Goal: Information Seeking & Learning: Learn about a topic

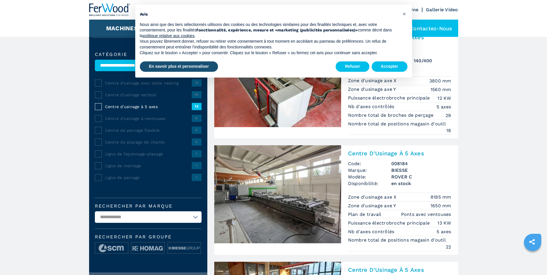
scroll to position [58, 0]
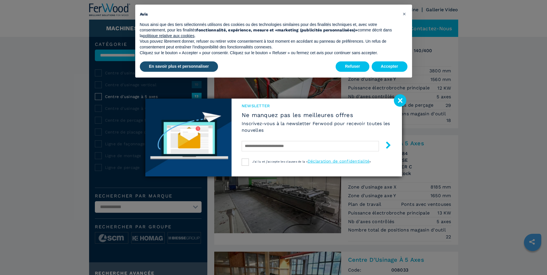
click at [402, 102] on image at bounding box center [400, 100] width 12 height 12
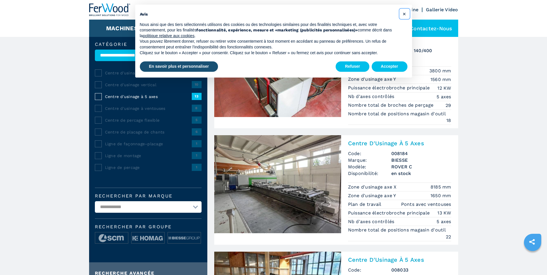
click at [402, 15] on span "×" at bounding box center [403, 13] width 3 height 7
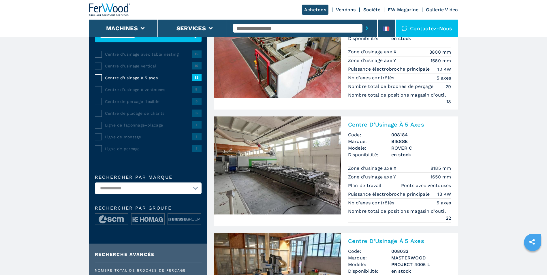
scroll to position [86, 0]
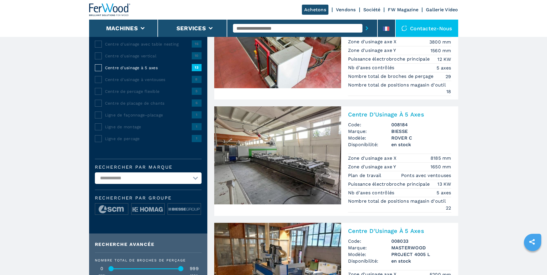
click at [288, 175] on img at bounding box center [277, 155] width 127 height 98
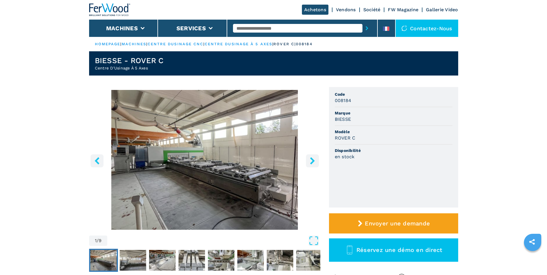
click at [313, 161] on icon "right-button" at bounding box center [312, 160] width 5 height 7
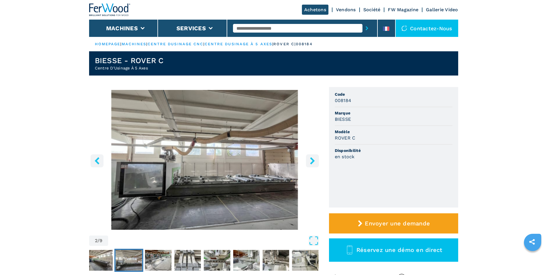
click at [313, 161] on icon "right-button" at bounding box center [312, 160] width 5 height 7
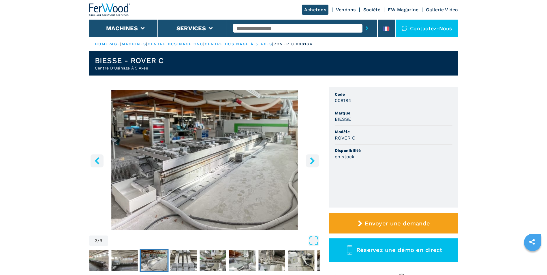
click at [313, 161] on icon "right-button" at bounding box center [312, 160] width 5 height 7
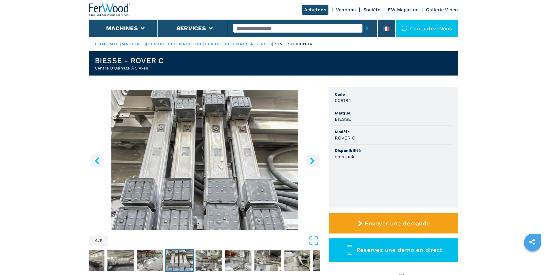
click at [313, 161] on icon "right-button" at bounding box center [312, 160] width 5 height 7
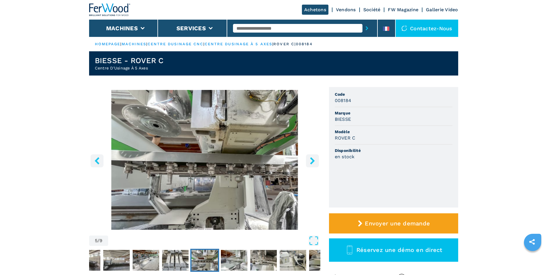
click at [313, 160] on icon "right-button" at bounding box center [312, 160] width 5 height 7
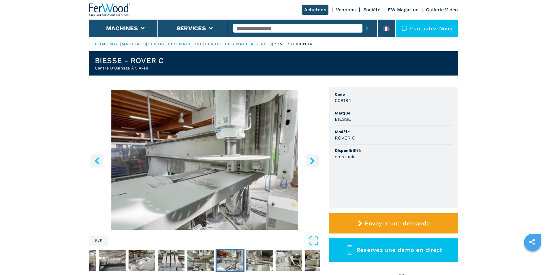
click at [313, 160] on icon "right-button" at bounding box center [312, 160] width 5 height 7
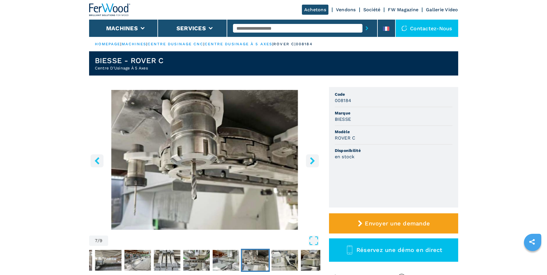
click at [313, 160] on icon "right-button" at bounding box center [312, 160] width 5 height 7
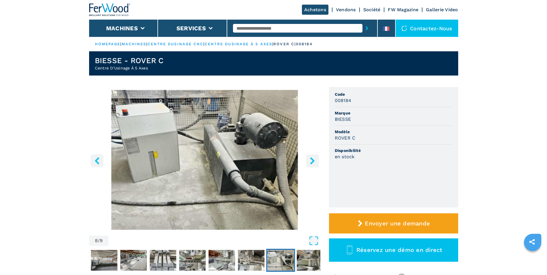
click at [313, 160] on icon "right-button" at bounding box center [312, 160] width 5 height 7
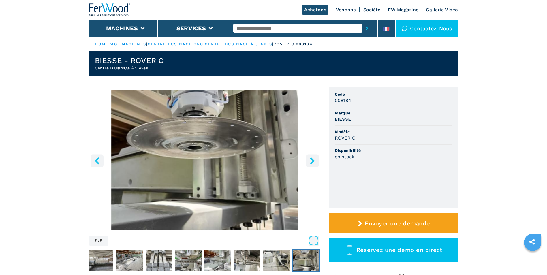
click at [313, 160] on icon "right-button" at bounding box center [312, 160] width 5 height 7
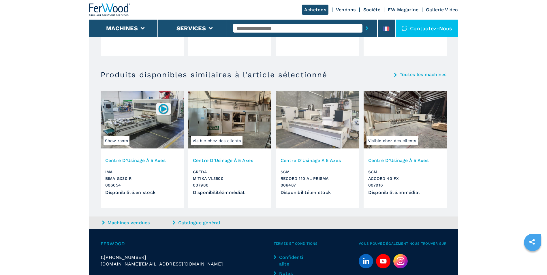
scroll to position [576, 0]
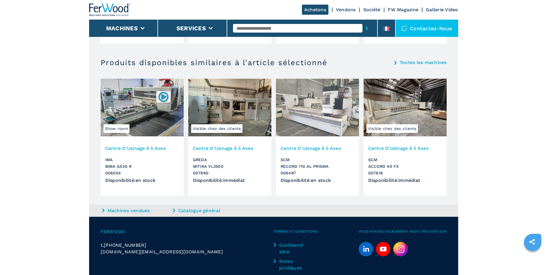
click at [412, 106] on img at bounding box center [404, 108] width 83 height 58
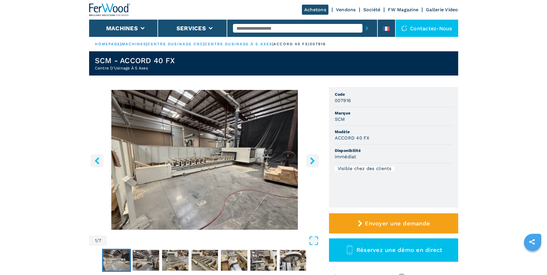
click at [311, 159] on icon "right-button" at bounding box center [312, 160] width 5 height 7
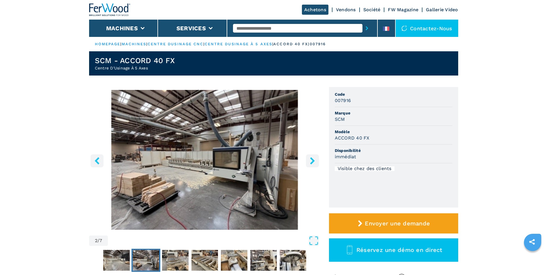
click at [309, 161] on icon "right-button" at bounding box center [312, 160] width 7 height 7
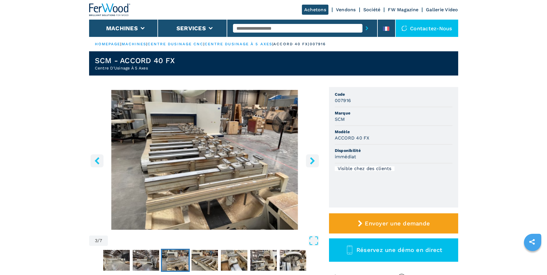
click at [309, 161] on icon "right-button" at bounding box center [312, 160] width 7 height 7
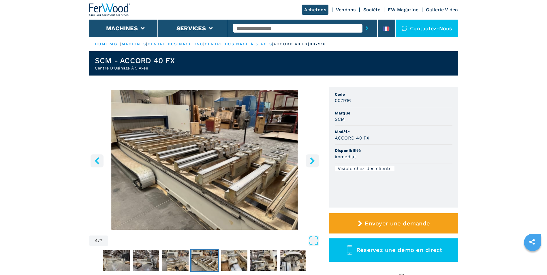
click at [309, 161] on icon "right-button" at bounding box center [312, 160] width 7 height 7
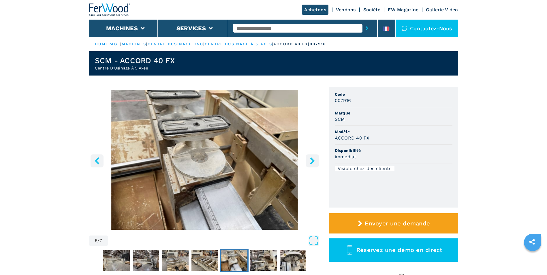
click at [310, 161] on icon "right-button" at bounding box center [312, 160] width 7 height 7
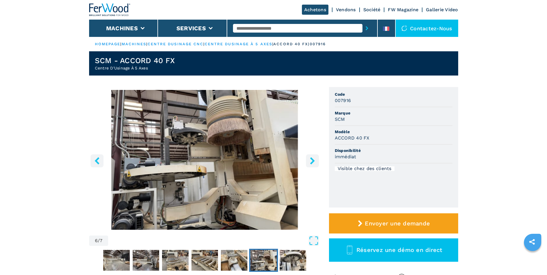
click at [310, 160] on icon "right-button" at bounding box center [312, 160] width 7 height 7
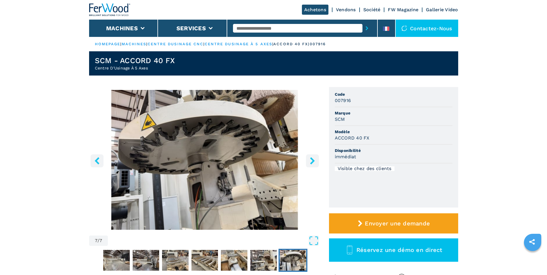
click at [311, 160] on icon "right-button" at bounding box center [312, 160] width 7 height 7
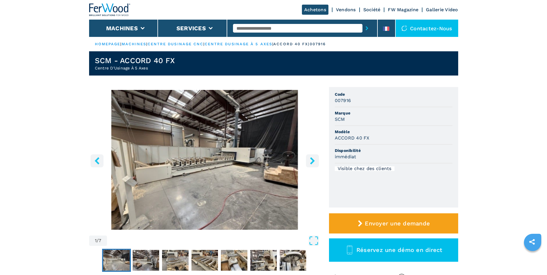
click at [311, 160] on icon "right-button" at bounding box center [312, 160] width 7 height 7
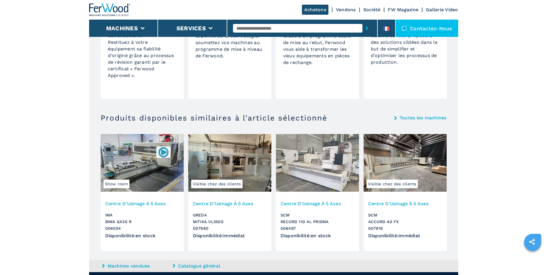
scroll to position [398, 0]
